Goal: Find specific page/section: Find specific page/section

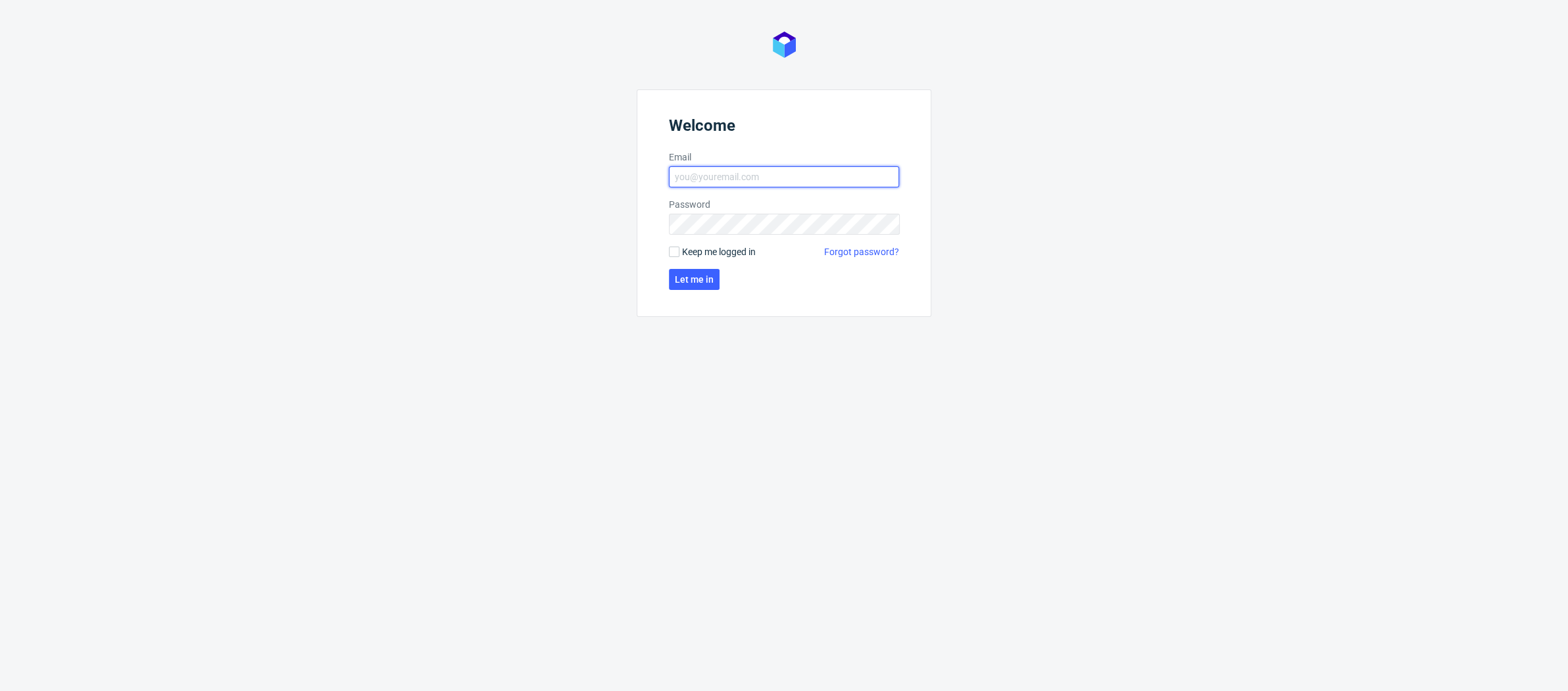
click at [707, 177] on input "Email" at bounding box center [784, 176] width 230 height 21
type input "[PERSON_NAME][EMAIL_ADDRESS][DOMAIN_NAME]"
click button "Let me in" at bounding box center [694, 279] width 51 height 21
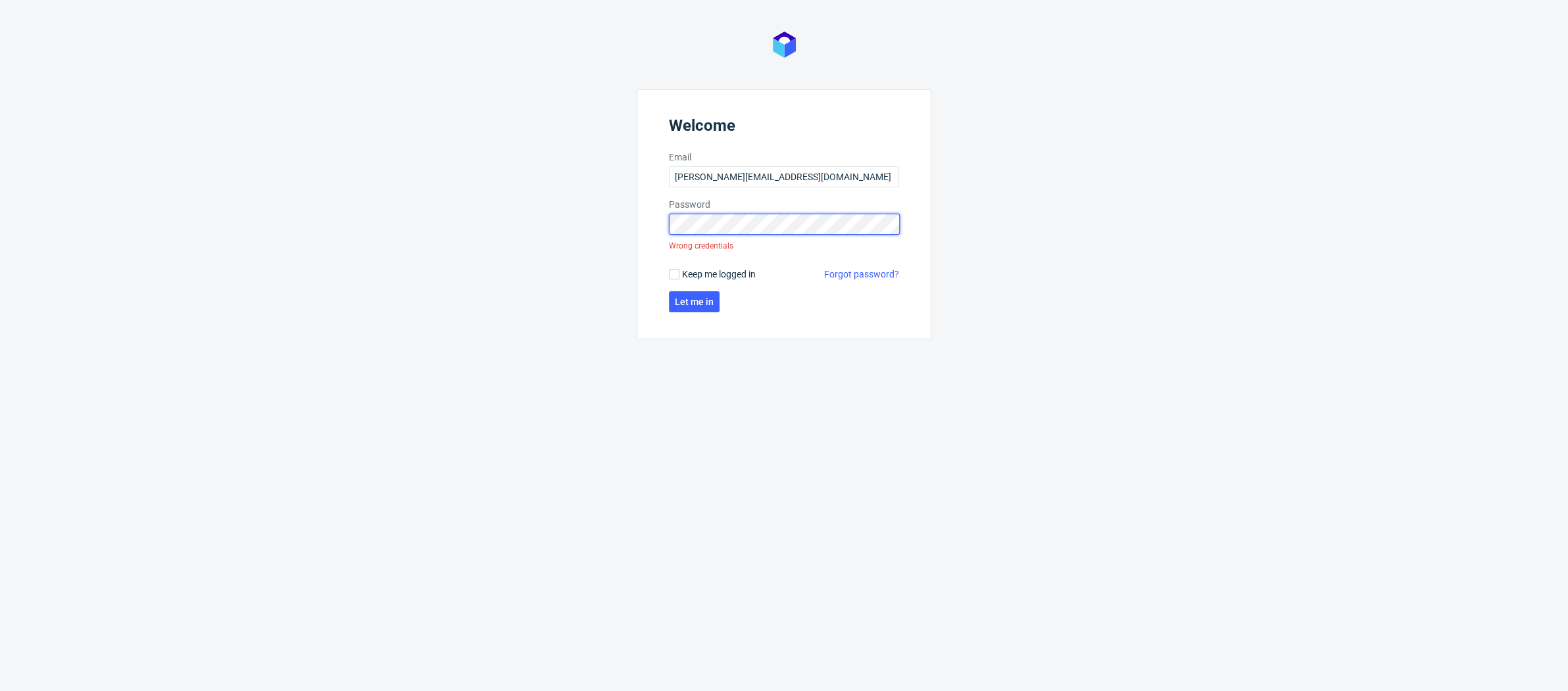
click button "Let me in" at bounding box center [694, 301] width 51 height 21
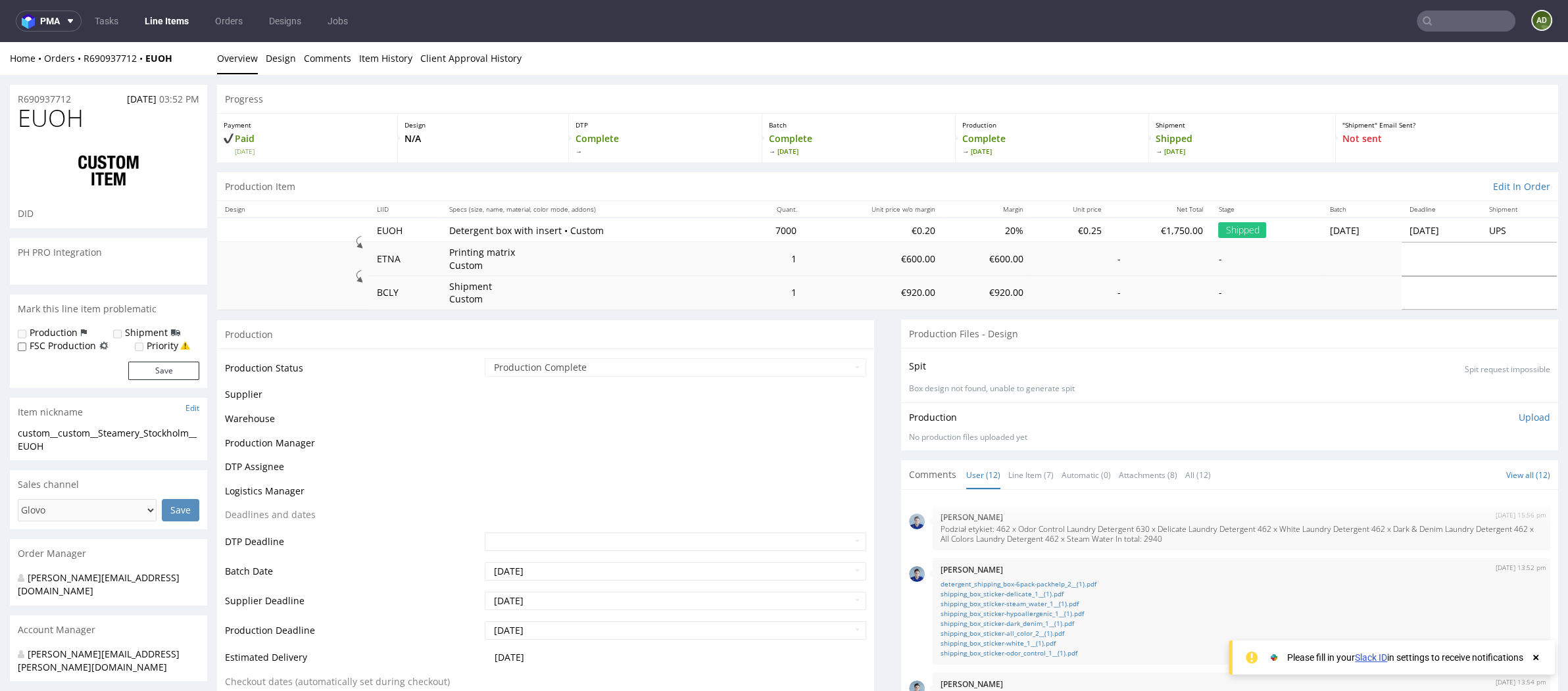
click at [1456, 22] on input "text" at bounding box center [1466, 20] width 99 height 21
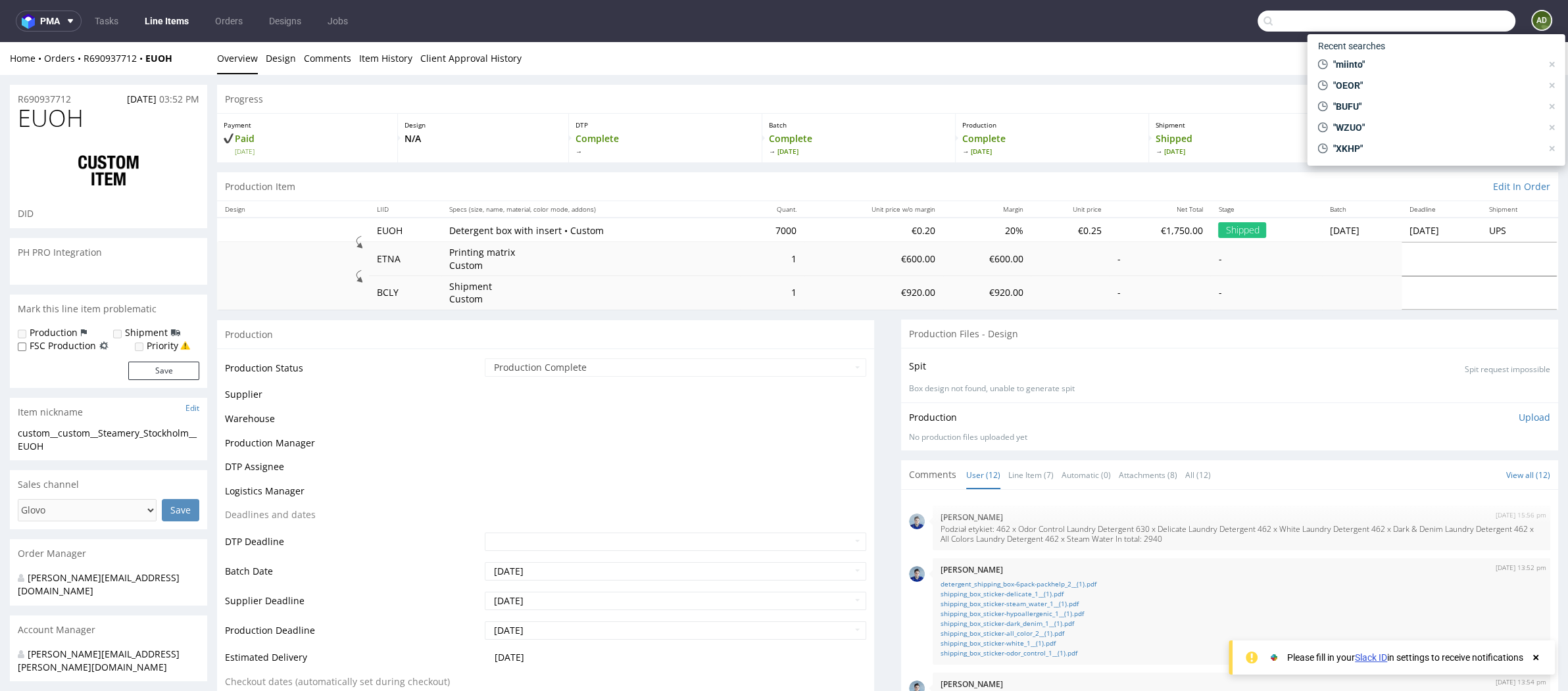
scroll to position [500, 0]
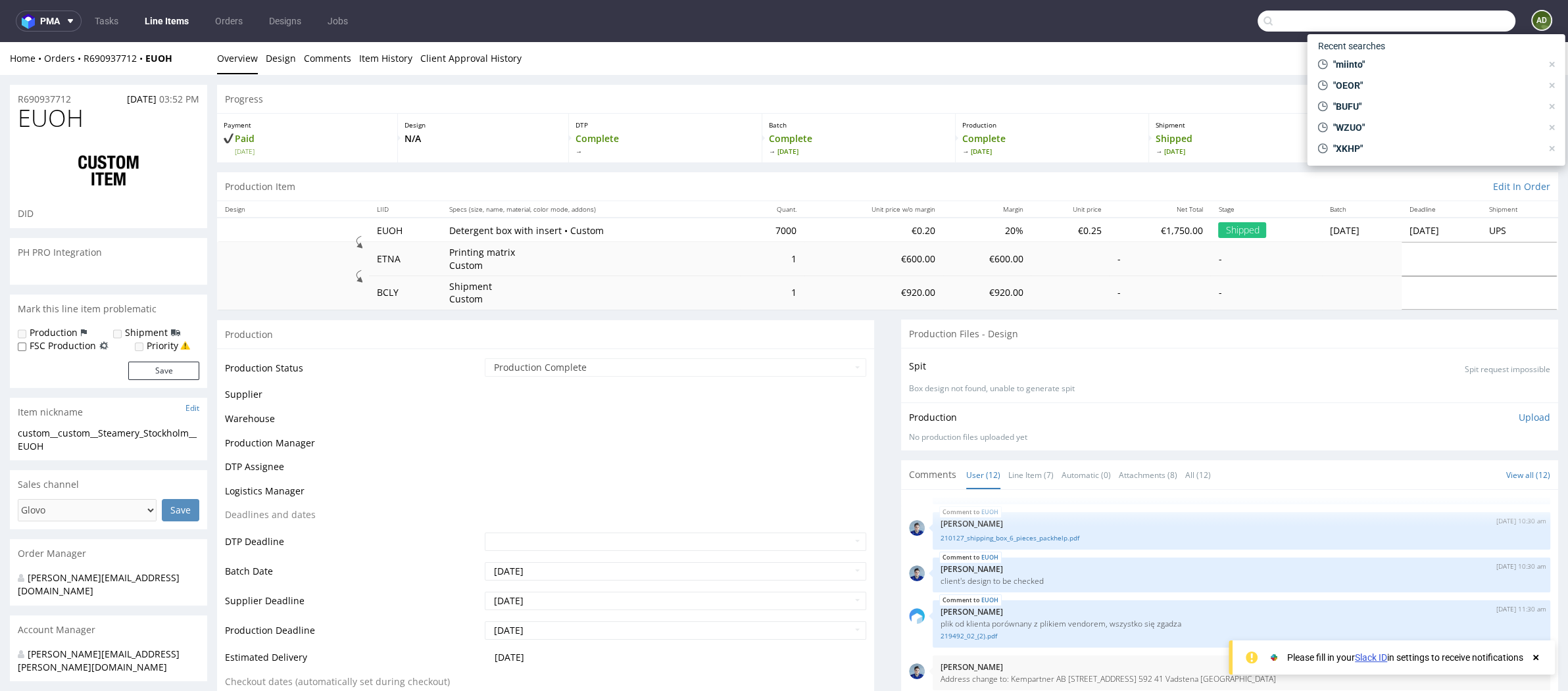
paste input "ITVO"
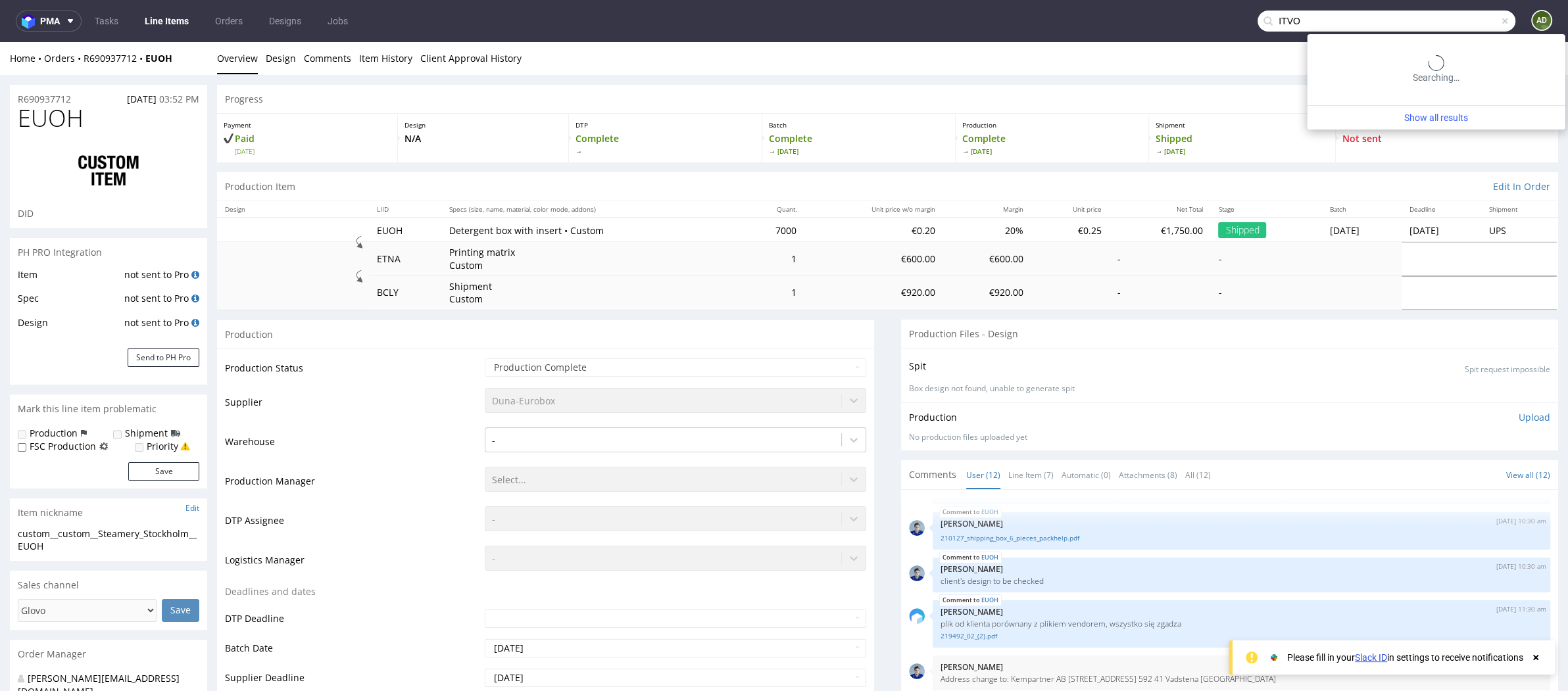
type input "ITVO"
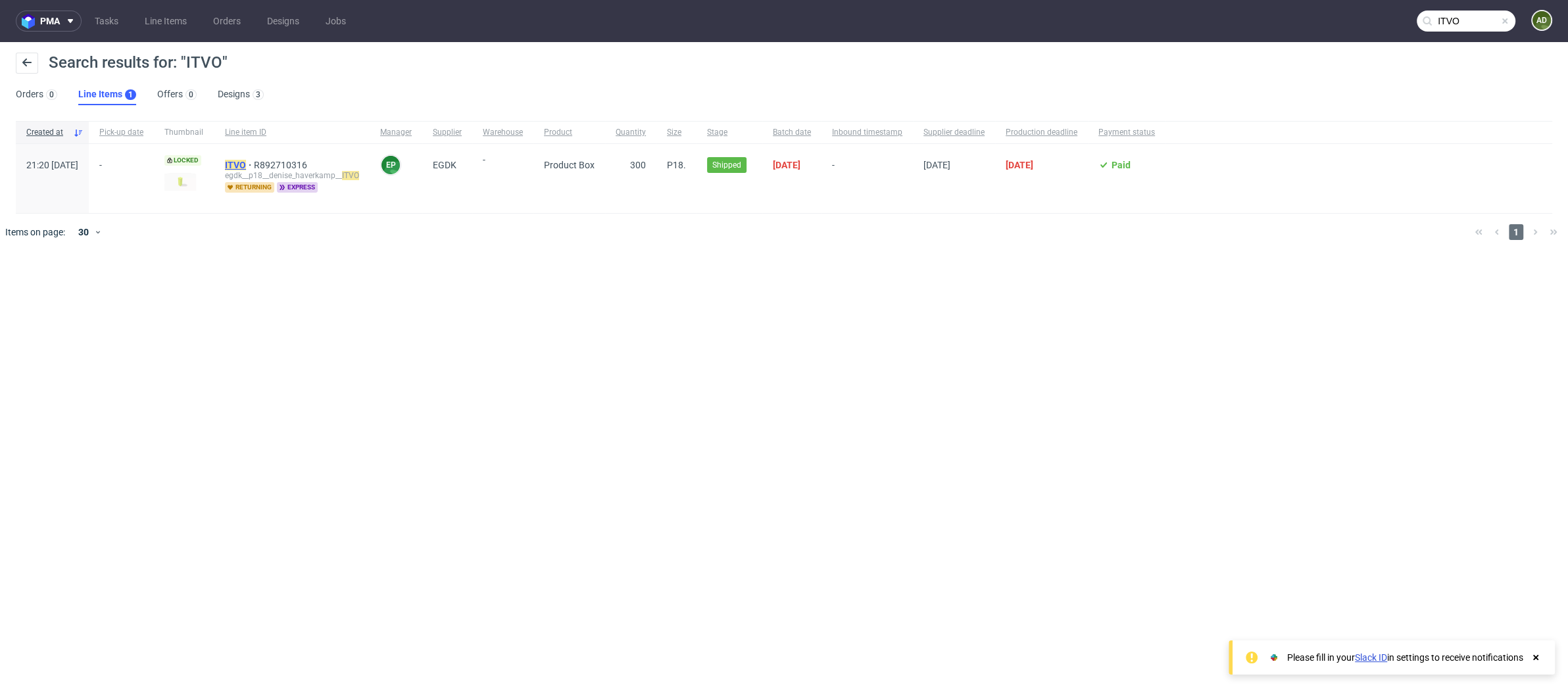
click at [246, 167] on mark "ITVO" at bounding box center [235, 165] width 21 height 10
